Goal: Find specific page/section: Find specific page/section

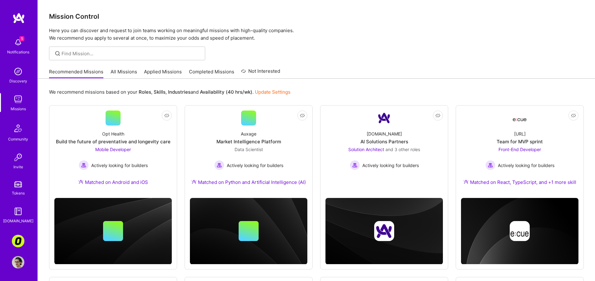
click at [16, 240] on img at bounding box center [18, 241] width 12 height 12
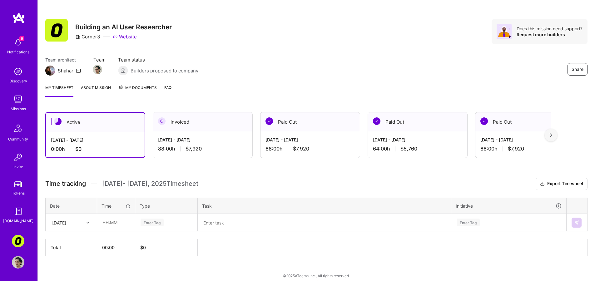
scroll to position [8, 0]
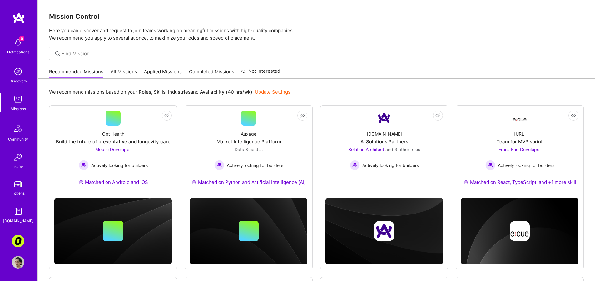
click at [119, 70] on link "All Missions" at bounding box center [123, 73] width 27 height 10
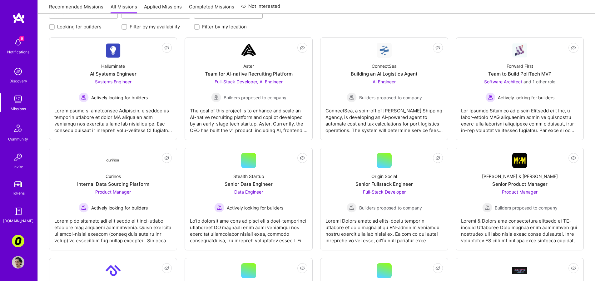
scroll to position [179, 0]
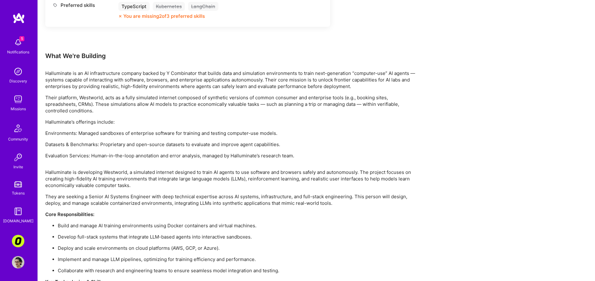
scroll to position [245, 0]
